Goal: Entertainment & Leisure: Consume media (video, audio)

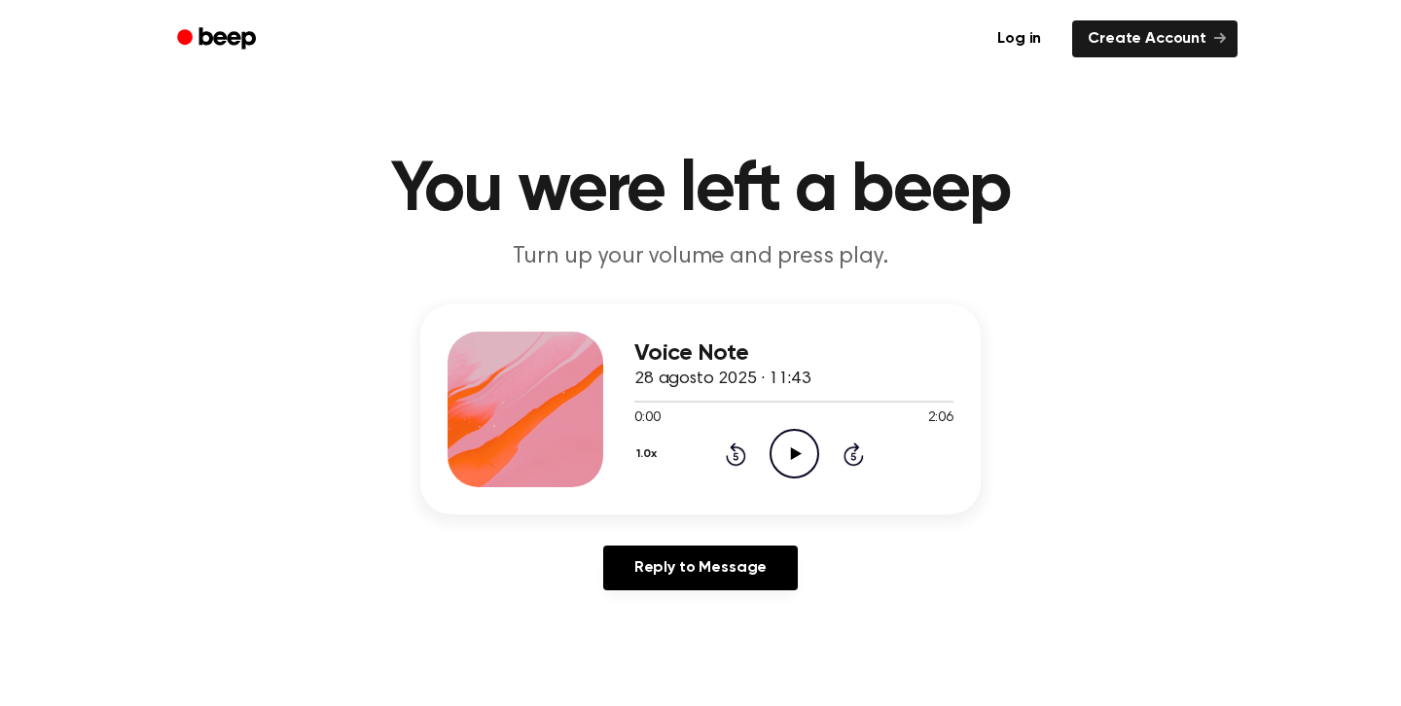
click at [796, 452] on icon at bounding box center [795, 453] width 11 height 13
click at [779, 451] on icon "Pause Audio" at bounding box center [794, 454] width 50 height 50
click at [733, 456] on icon at bounding box center [735, 456] width 5 height 8
click at [733, 454] on icon at bounding box center [735, 456] width 5 height 8
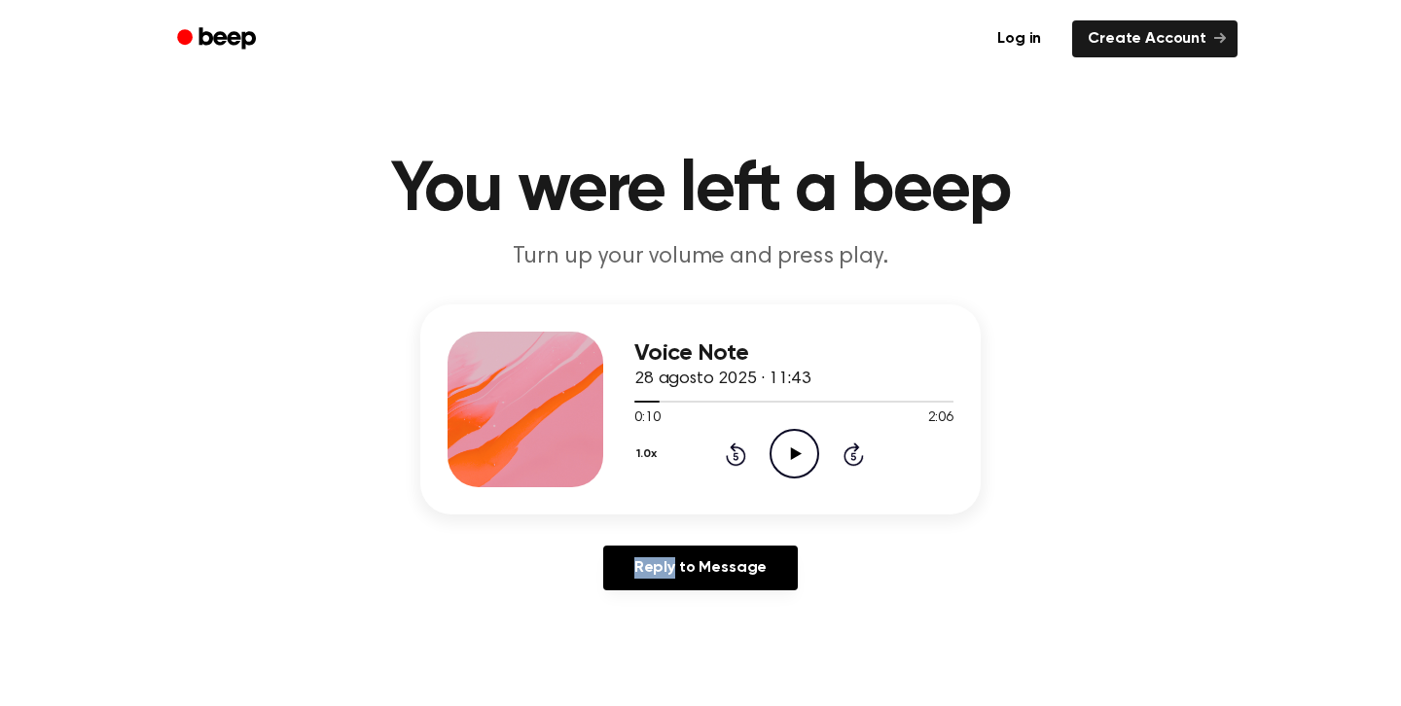
click at [733, 454] on icon at bounding box center [735, 456] width 5 height 8
click at [797, 454] on icon at bounding box center [795, 453] width 11 height 13
click at [750, 531] on div "Voice Note 28 agosto 2025 · 11:38 0:00 1:53 Your browser does not support the […" at bounding box center [700, 455] width 1354 height 302
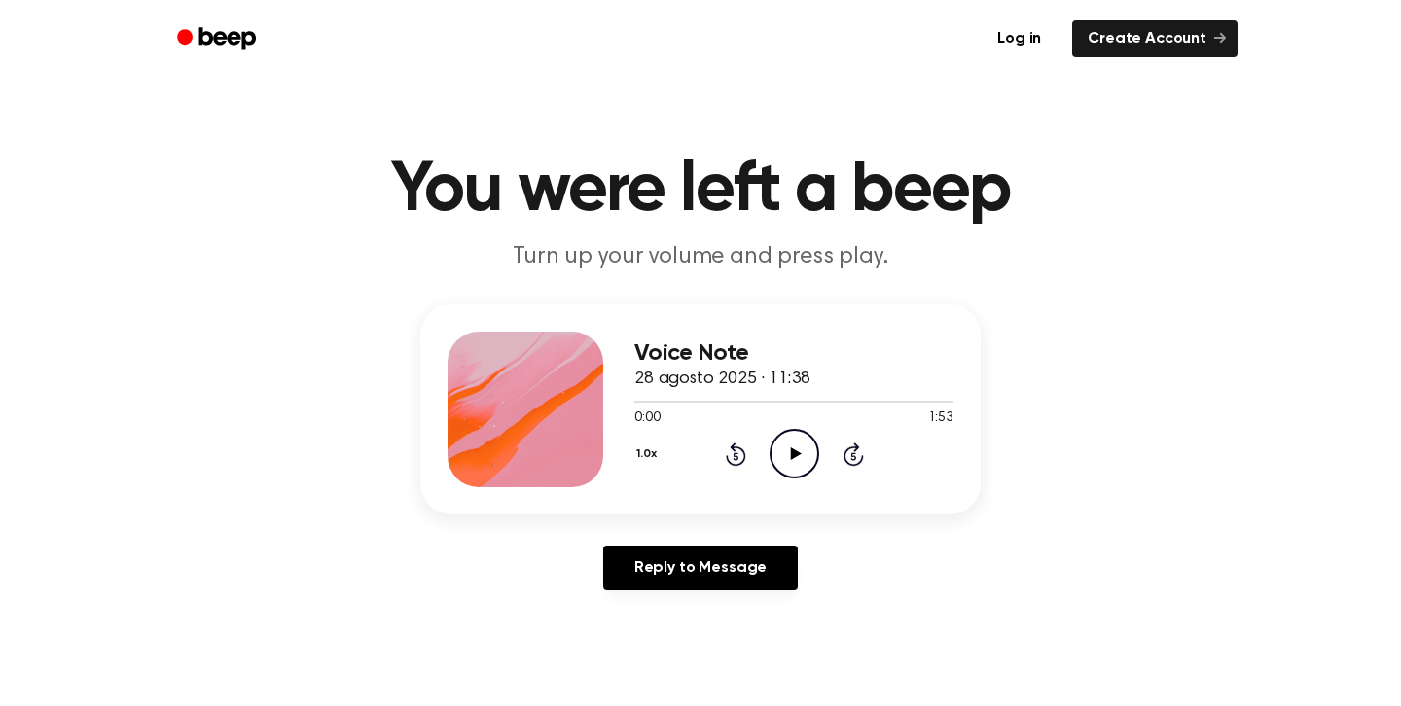
click at [787, 466] on icon "Play Audio" at bounding box center [794, 454] width 50 height 50
click at [737, 460] on icon "Rewind 5 seconds" at bounding box center [735, 454] width 21 height 25
click at [737, 461] on icon "Rewind 5 seconds" at bounding box center [735, 454] width 21 height 25
click at [830, 459] on div "1.0x Rewind 5 seconds Play Audio Skip 5 seconds" at bounding box center [793, 454] width 319 height 50
click at [789, 456] on icon "Play Audio" at bounding box center [794, 454] width 50 height 50
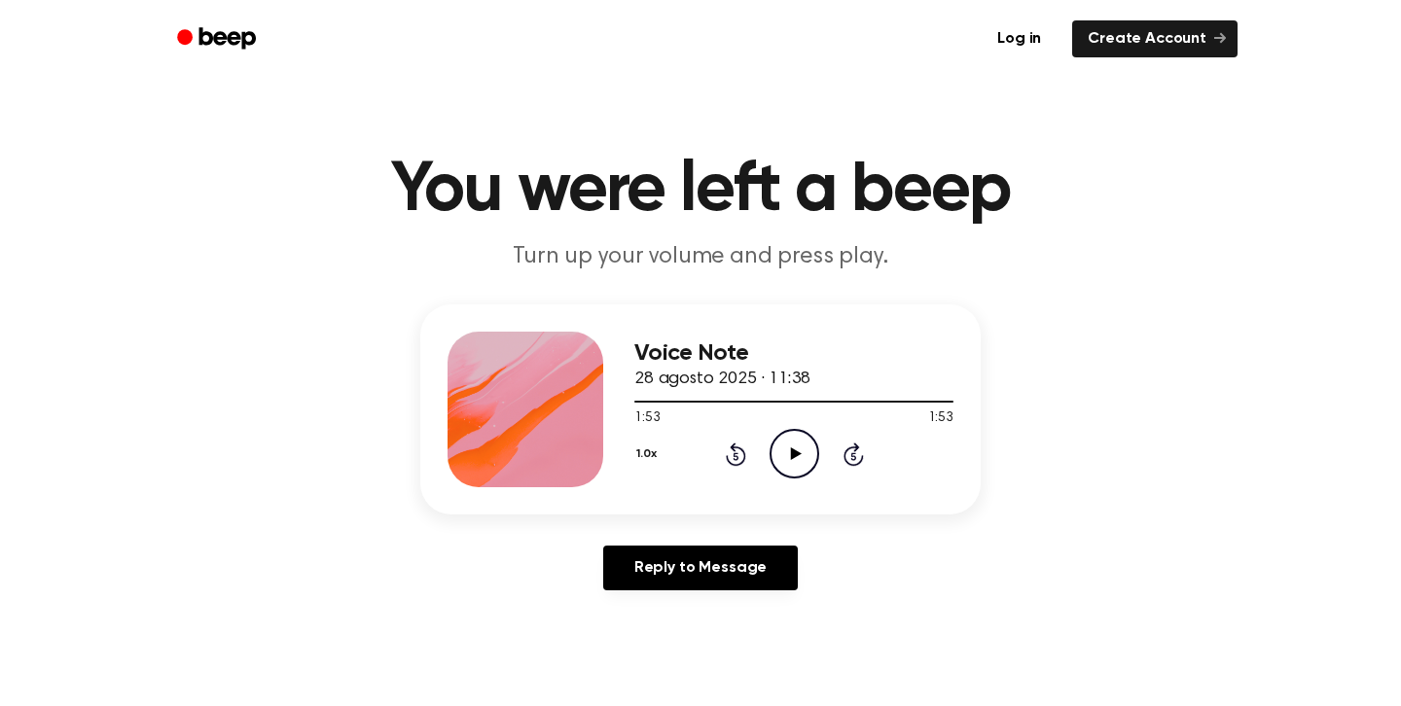
click at [737, 463] on icon at bounding box center [736, 454] width 20 height 23
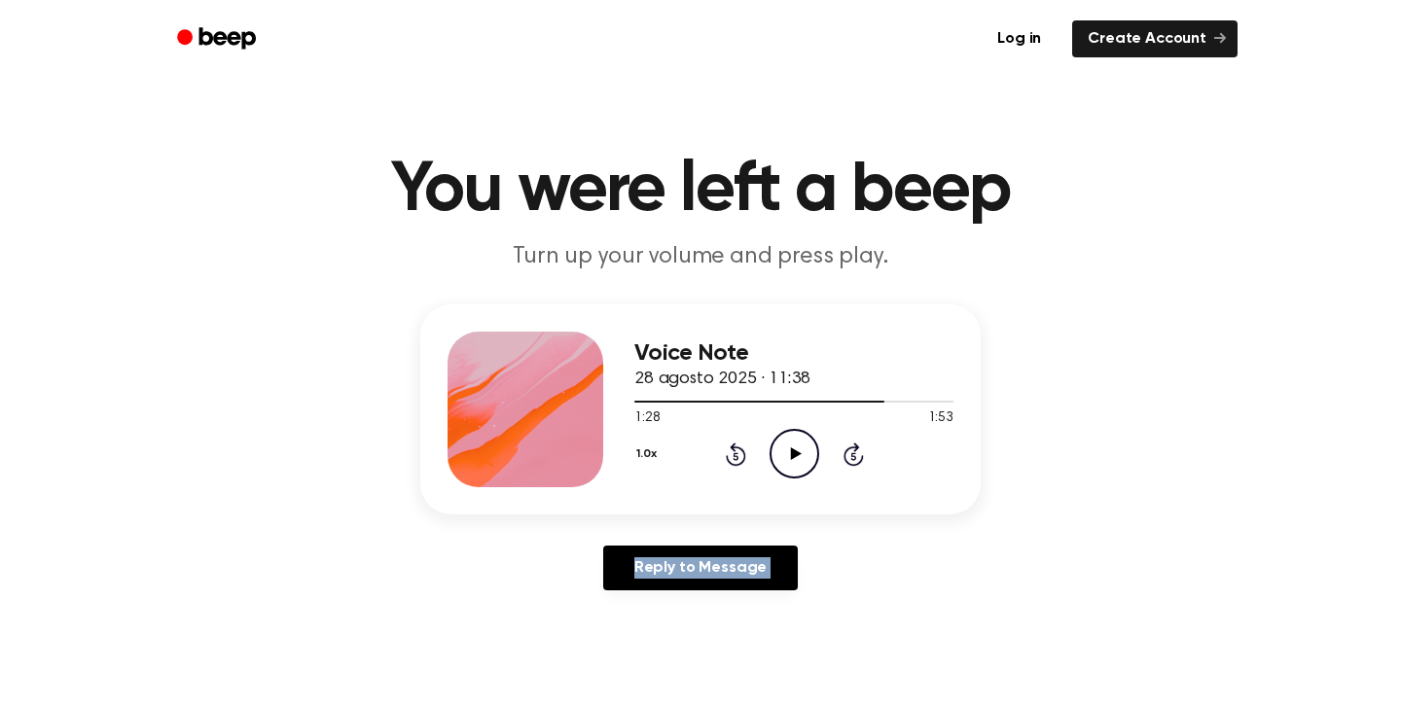
click at [737, 463] on icon at bounding box center [736, 454] width 20 height 23
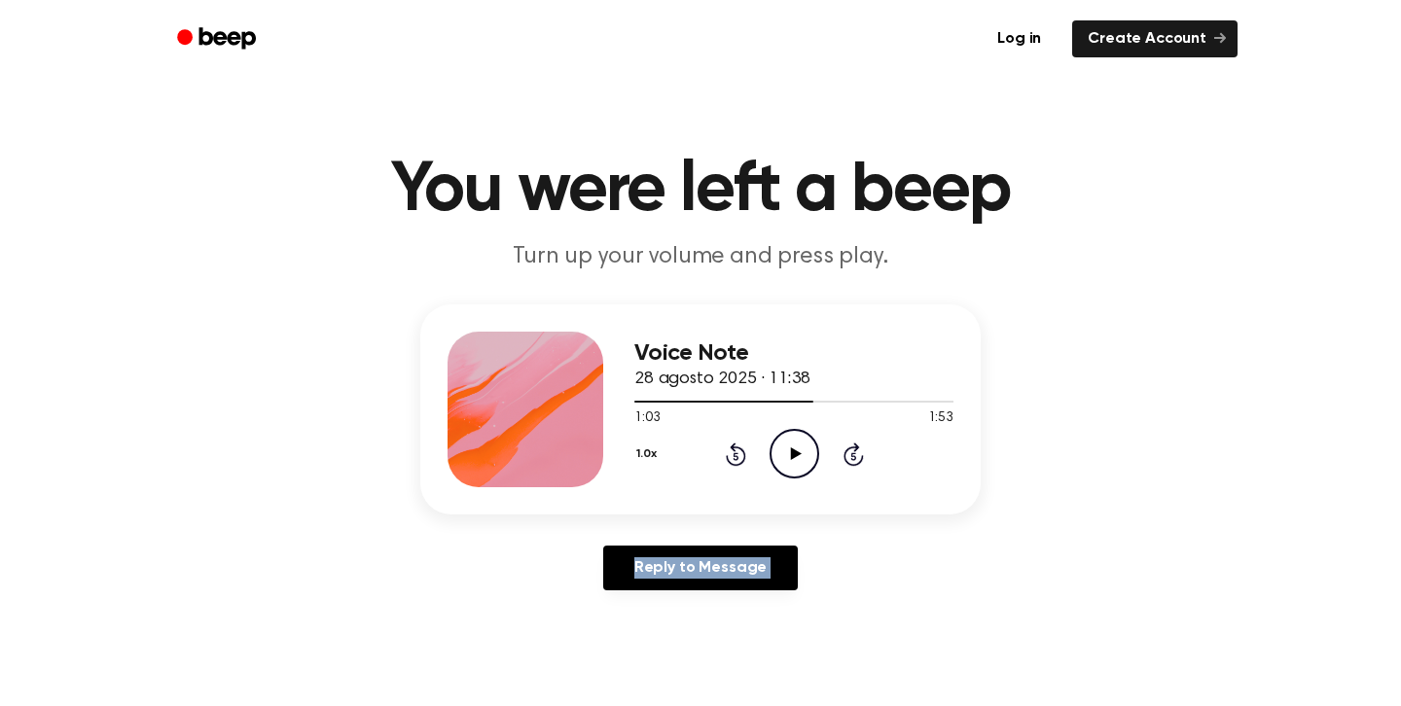
click at [737, 463] on icon at bounding box center [736, 454] width 20 height 23
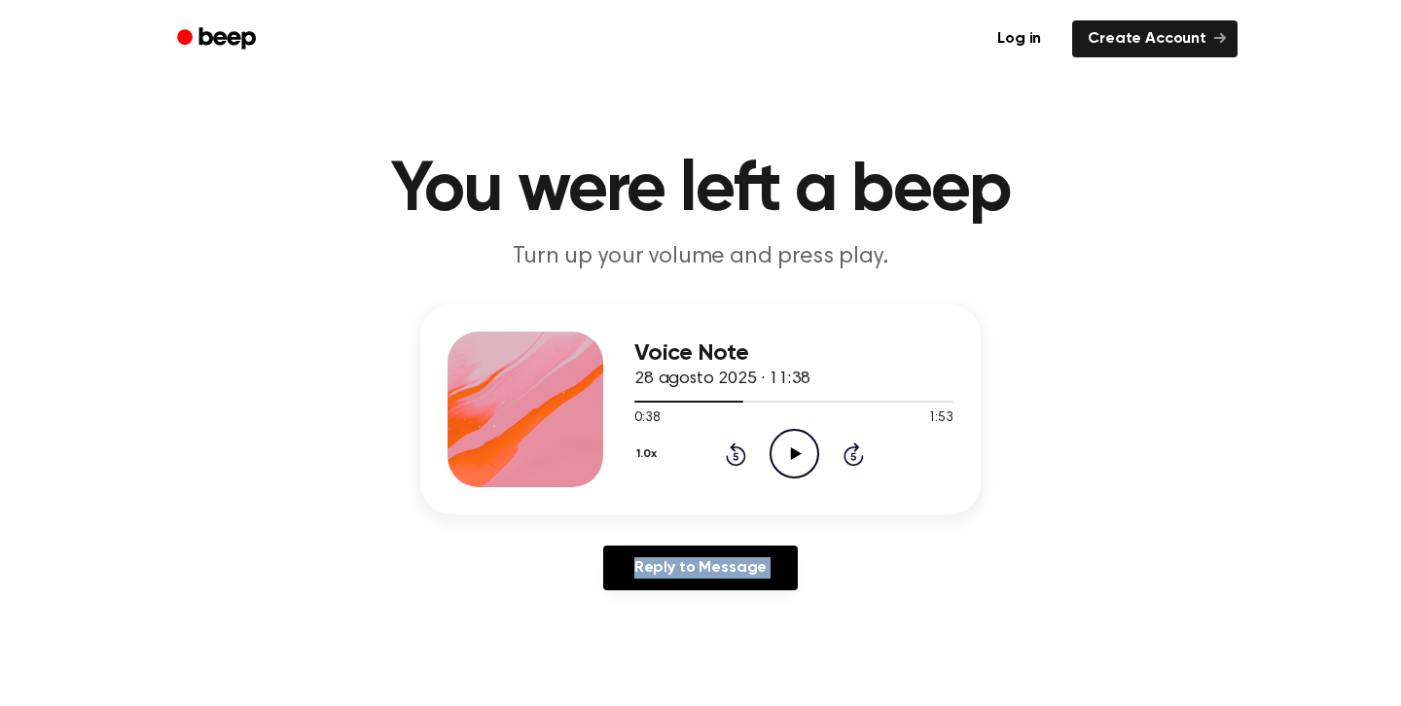
click at [737, 463] on icon at bounding box center [736, 454] width 20 height 23
